Goal: Task Accomplishment & Management: Use online tool/utility

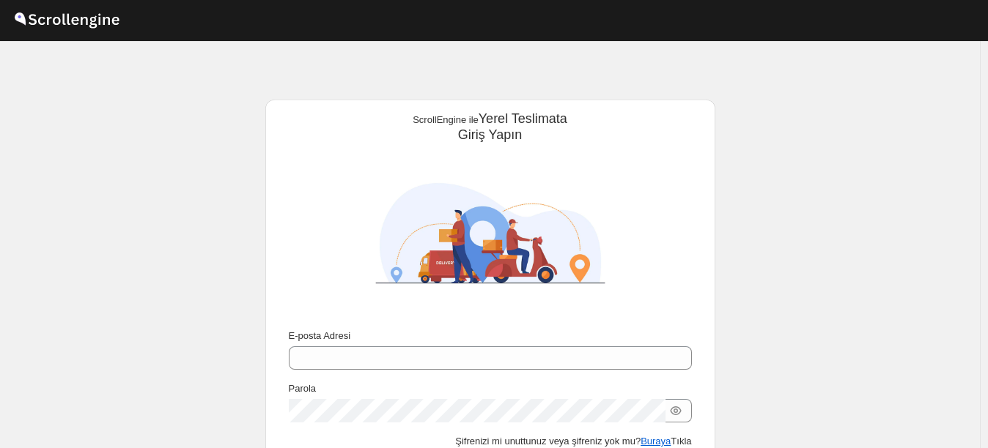
scroll to position [132, 0]
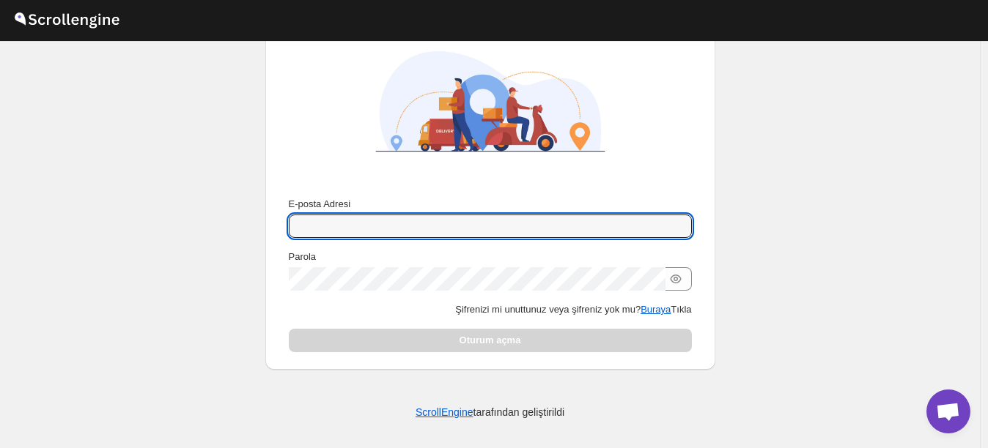
type input "[EMAIL_ADDRESS][DOMAIN_NAME]"
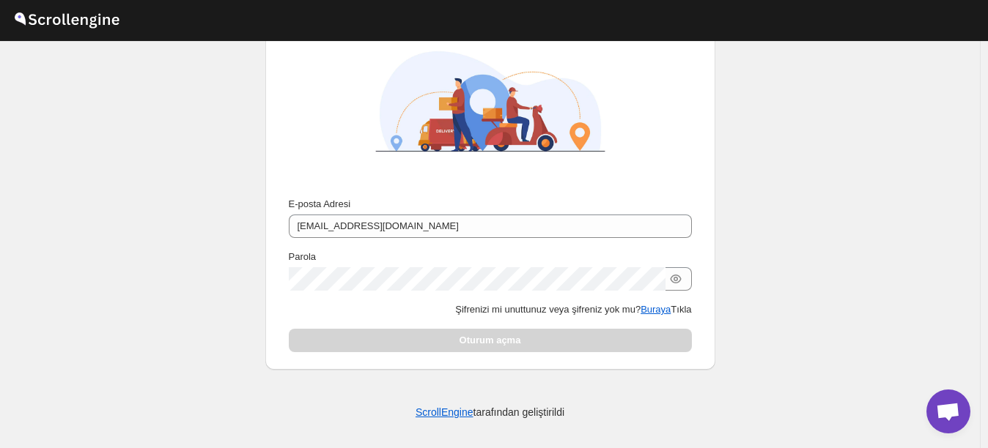
click at [715, 219] on div "Gönder E-posta Adresi [EMAIL_ADDRESS][DOMAIN_NAME] Parola Şifrenizi mi unuttunu…" at bounding box center [490, 190] width 450 height 360
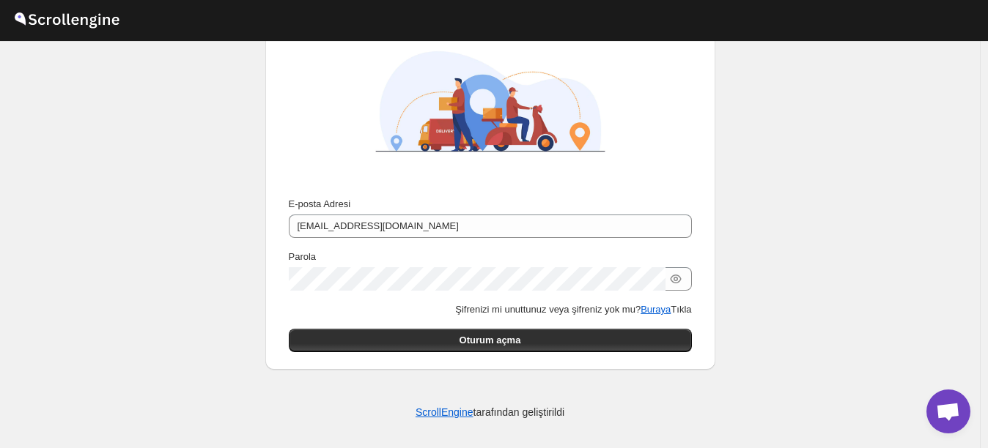
click at [563, 326] on div "E-posta Adresi [EMAIL_ADDRESS][DOMAIN_NAME] Parola Şifrenizi mi unuttunuz veya …" at bounding box center [490, 274] width 403 height 155
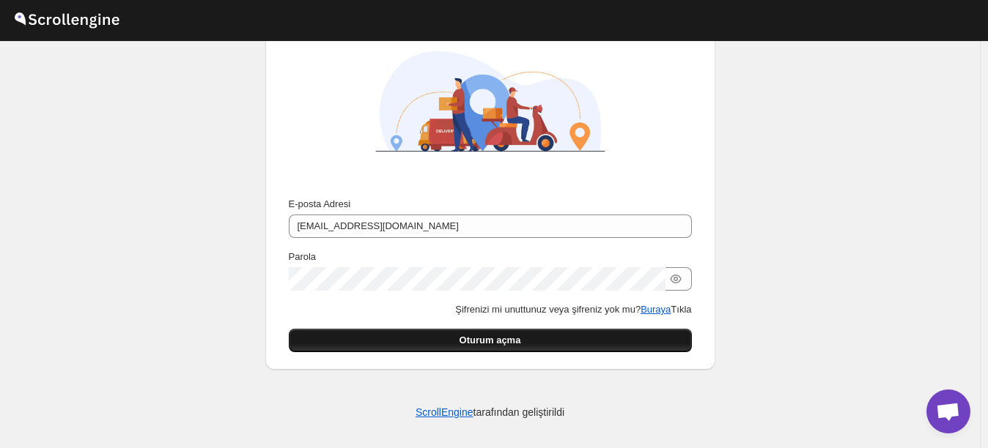
click at [558, 339] on button "Oturum açma" at bounding box center [490, 340] width 403 height 23
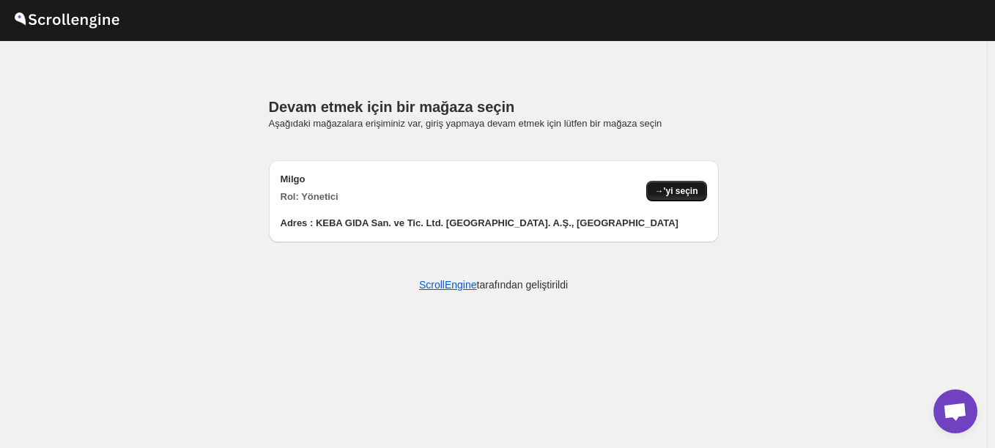
click at [687, 193] on span "→'yi seçin" at bounding box center [676, 191] width 43 height 12
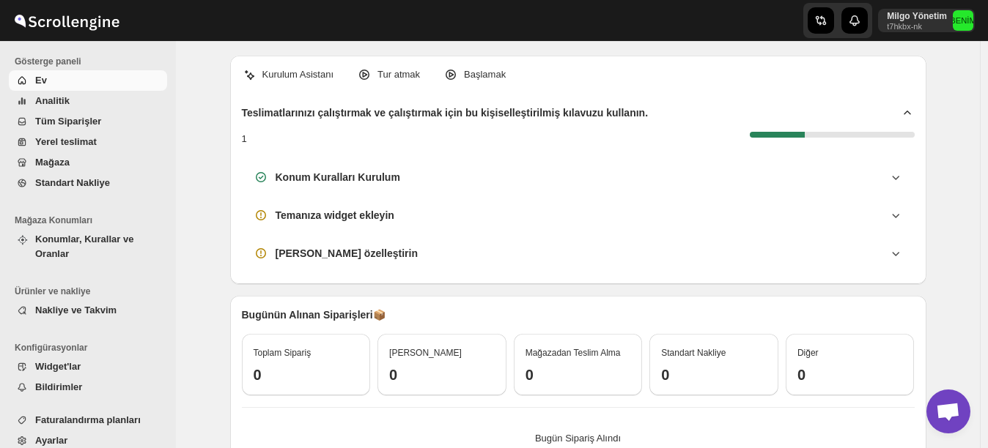
click at [78, 136] on span "Yerel teslimat" at bounding box center [66, 141] width 62 height 11
